Goal: Task Accomplishment & Management: Manage account settings

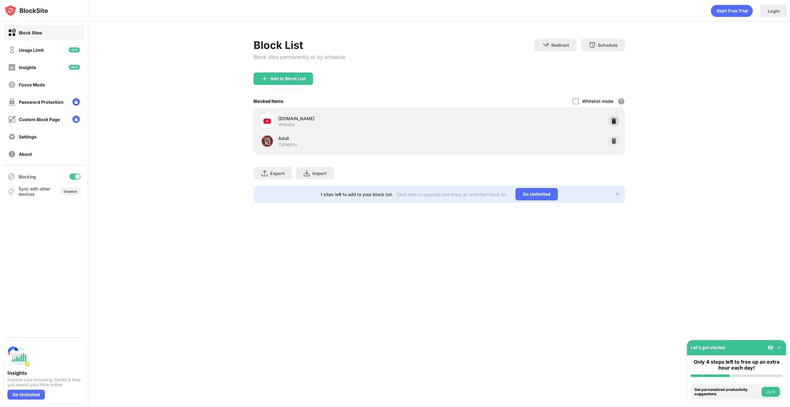
click at [613, 124] on img at bounding box center [613, 121] width 6 height 6
